Goal: Information Seeking & Learning: Learn about a topic

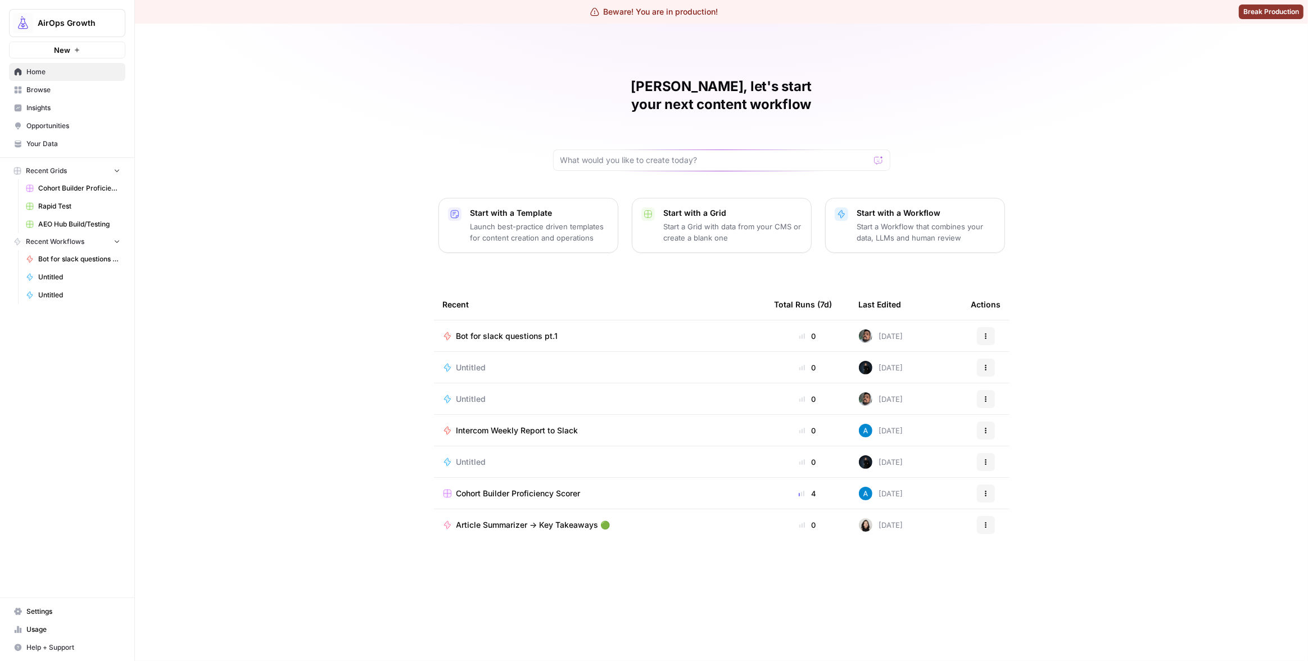
click at [76, 103] on span "Insights" at bounding box center [73, 108] width 94 height 10
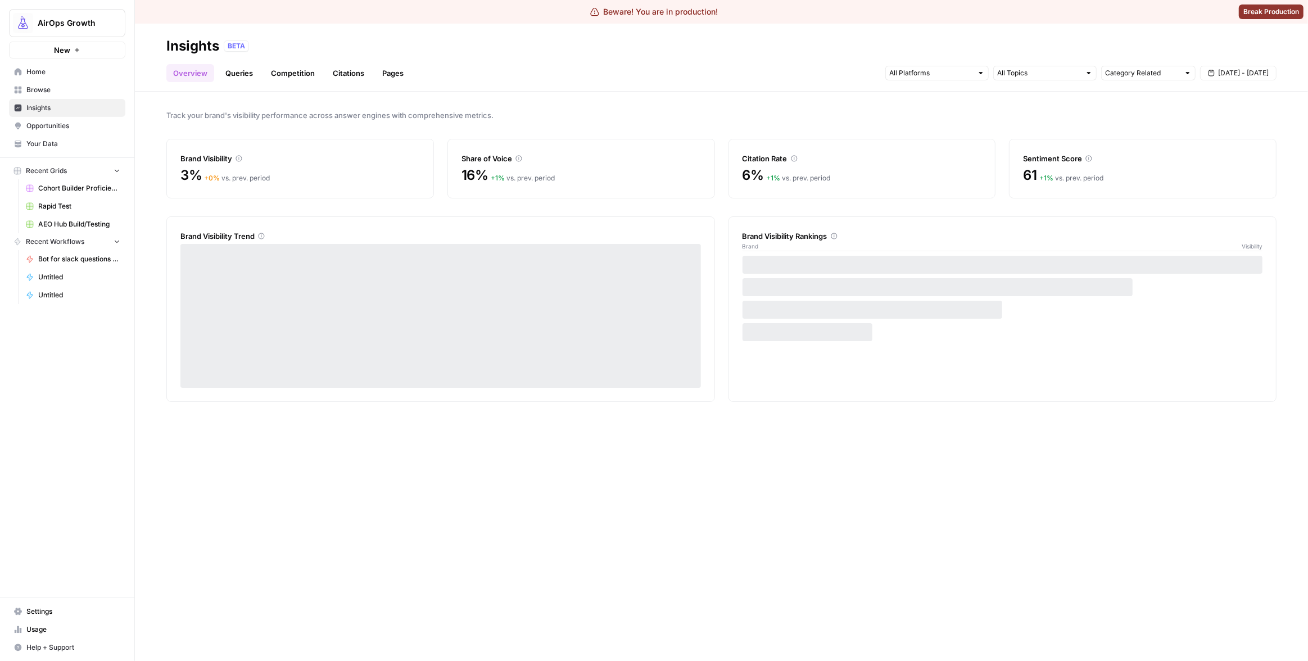
click at [233, 71] on link "Queries" at bounding box center [239, 73] width 41 height 18
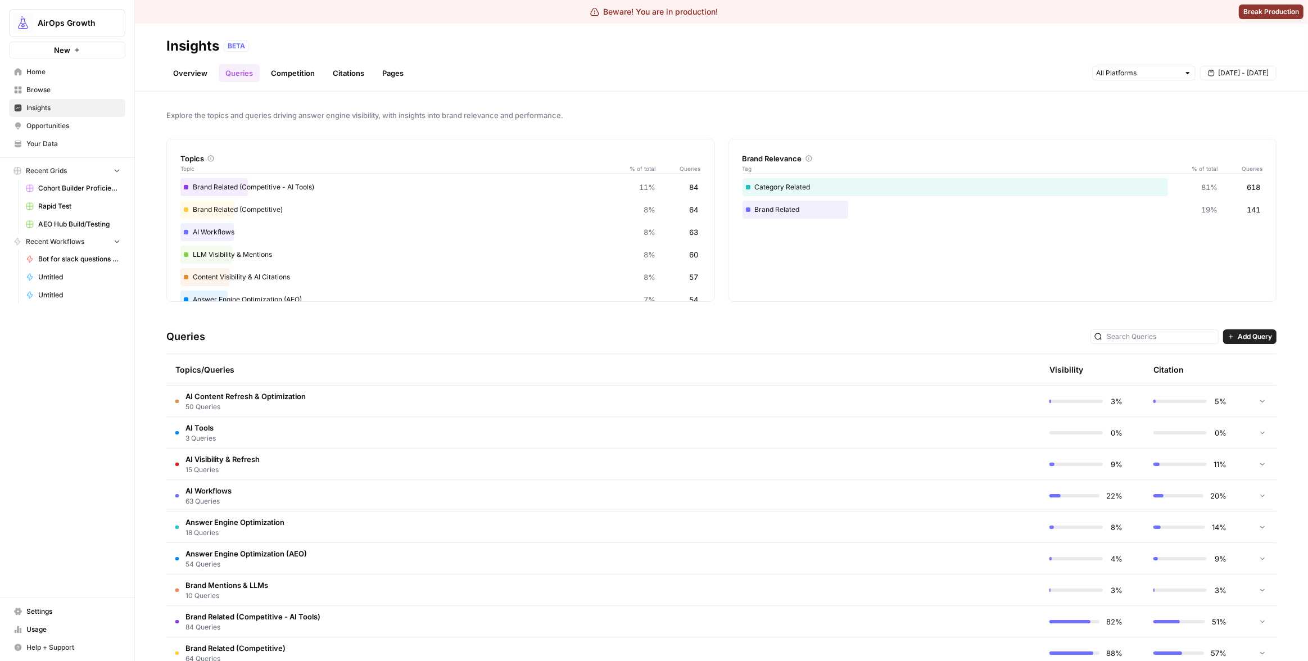
click at [344, 403] on td "AI Content Refresh & Optimization 50 Queries" at bounding box center [549, 401] width 767 height 31
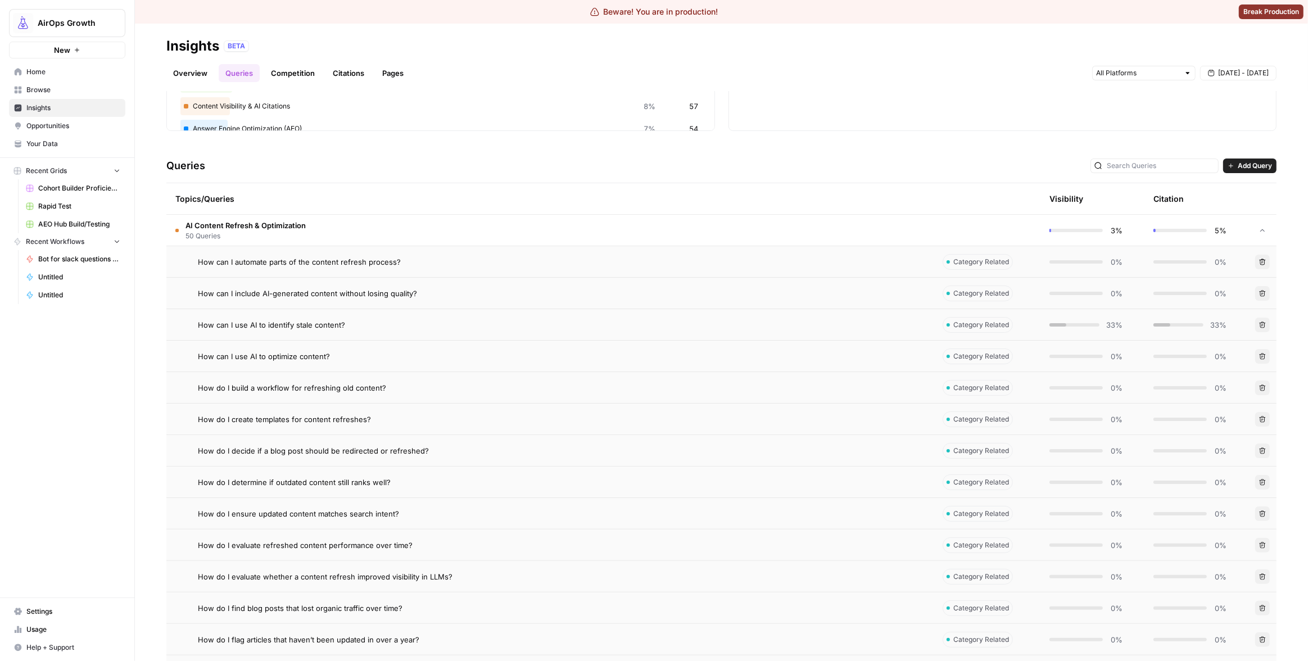
scroll to position [1602, 0]
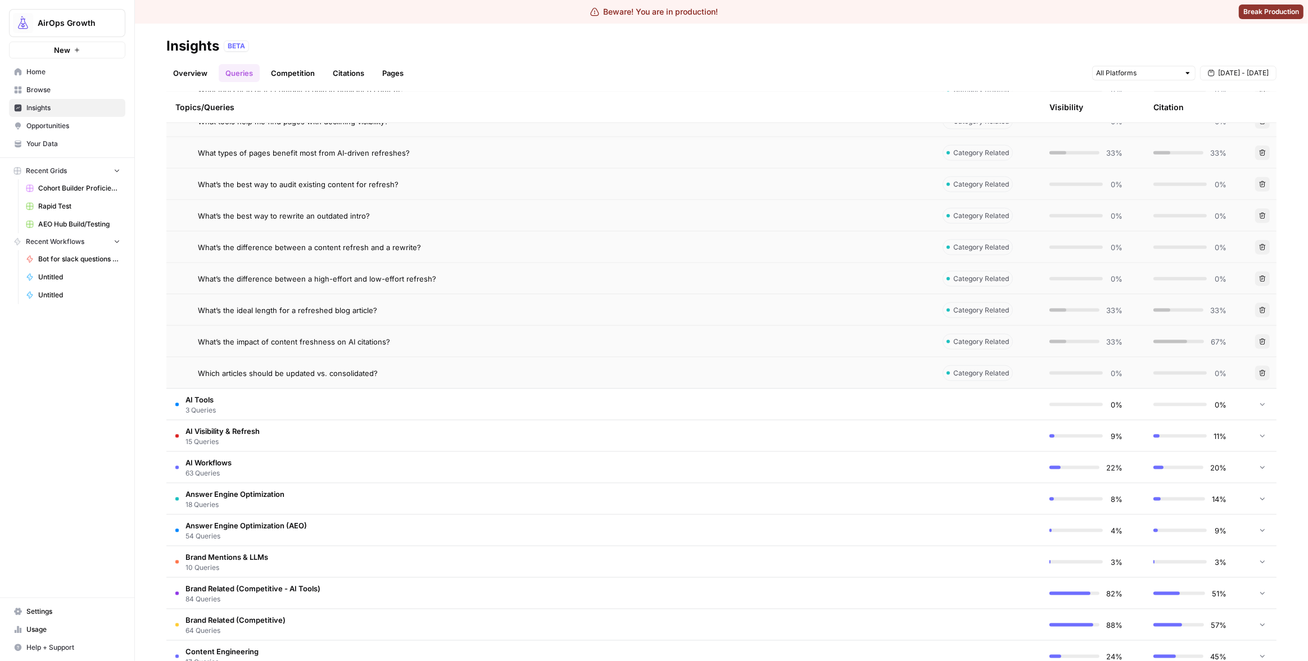
click at [405, 410] on td "AI Tools 3 Queries" at bounding box center [549, 404] width 767 height 31
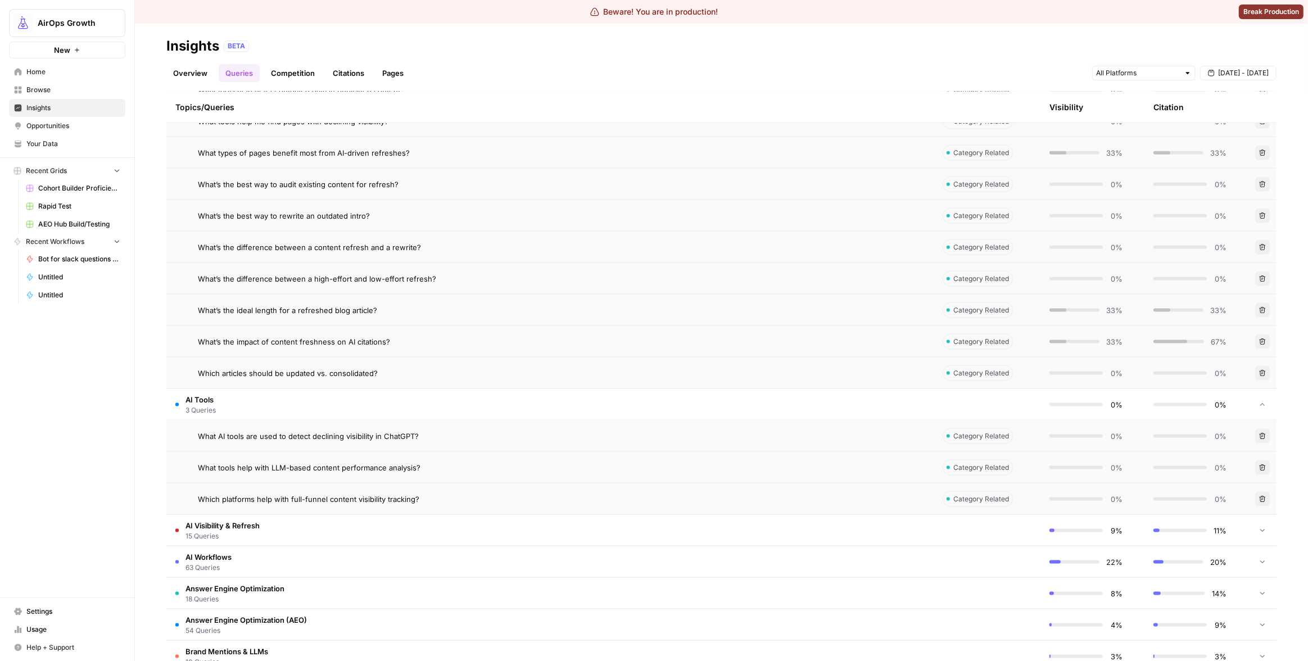
scroll to position [1766, 0]
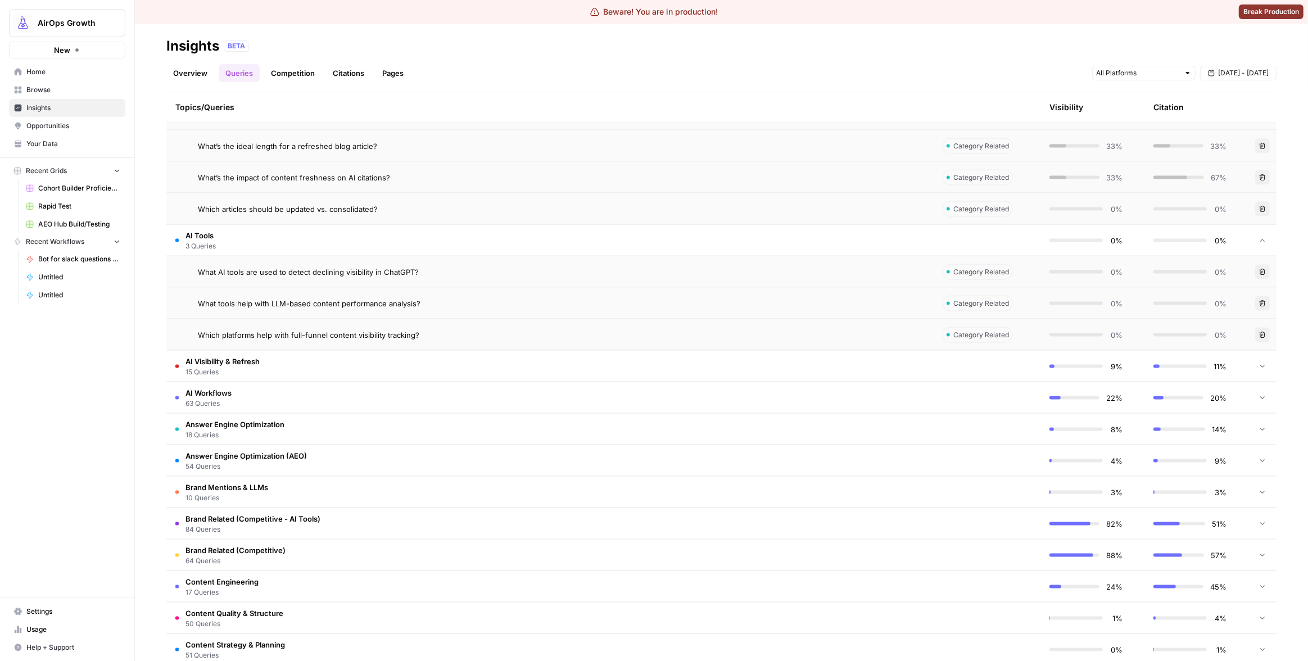
click at [451, 428] on td "Answer Engine Optimization 18 Queries" at bounding box center [549, 429] width 767 height 31
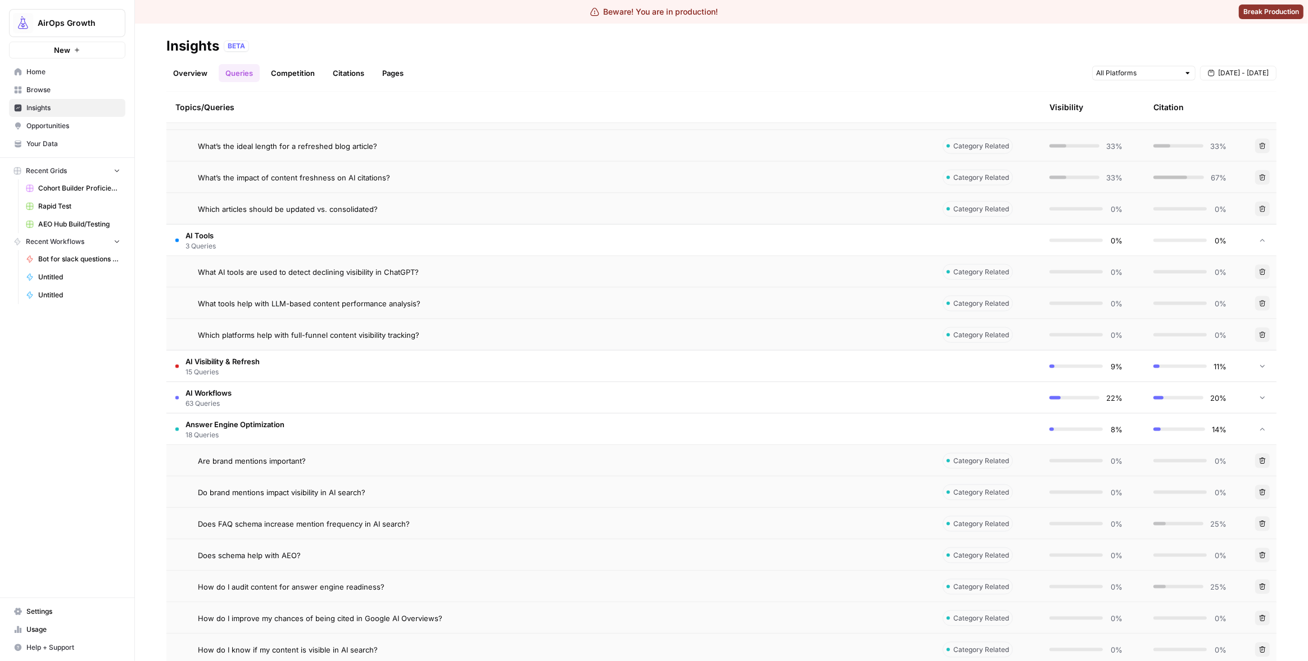
click at [453, 411] on td "AI Workflows 63 Queries" at bounding box center [549, 397] width 767 height 31
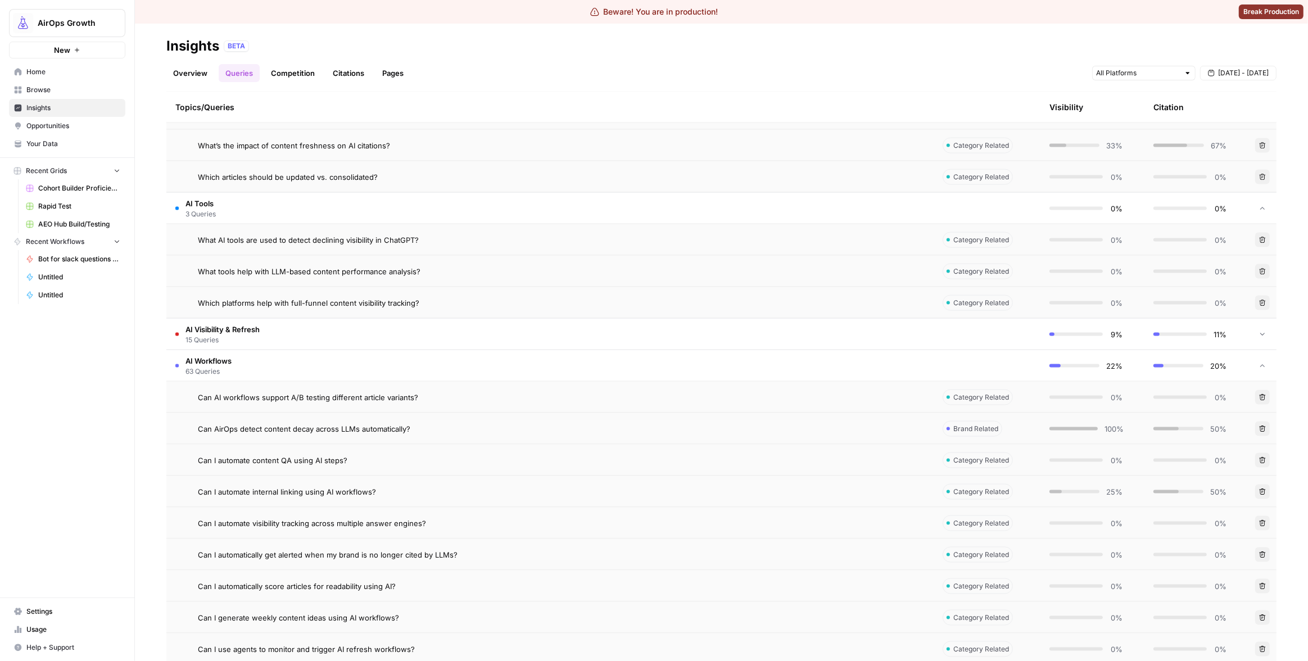
scroll to position [1581, 0]
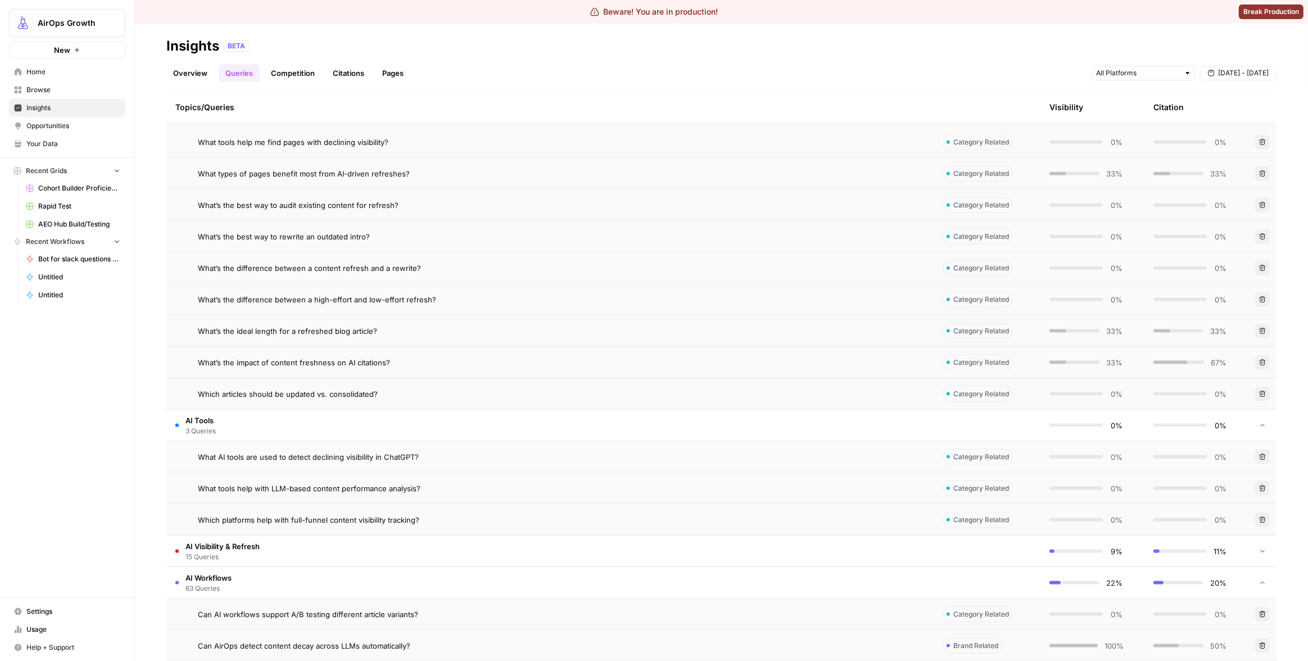
click at [80, 103] on span "Insights" at bounding box center [73, 108] width 94 height 10
